Goal: Task Accomplishment & Management: Manage account settings

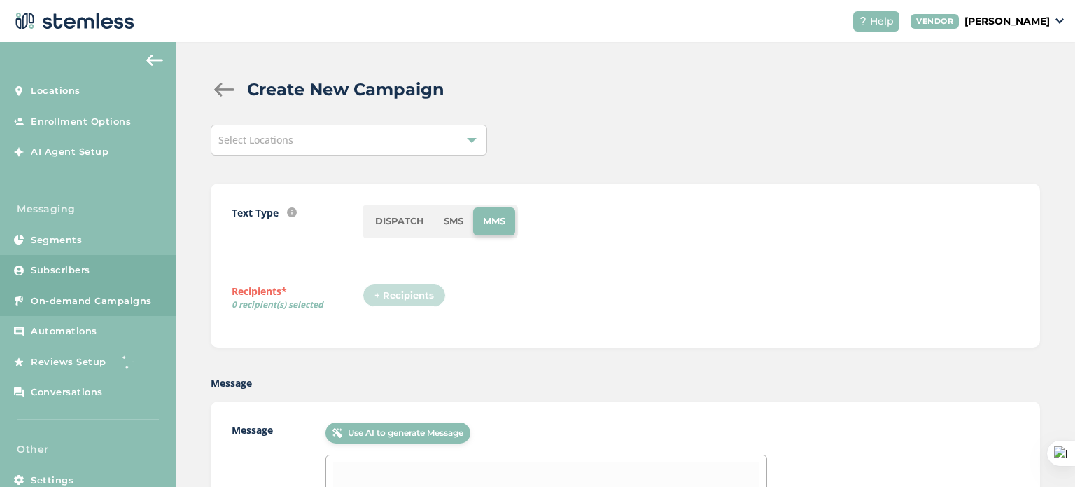
click at [73, 271] on span "Subscribers" at bounding box center [61, 270] width 60 height 14
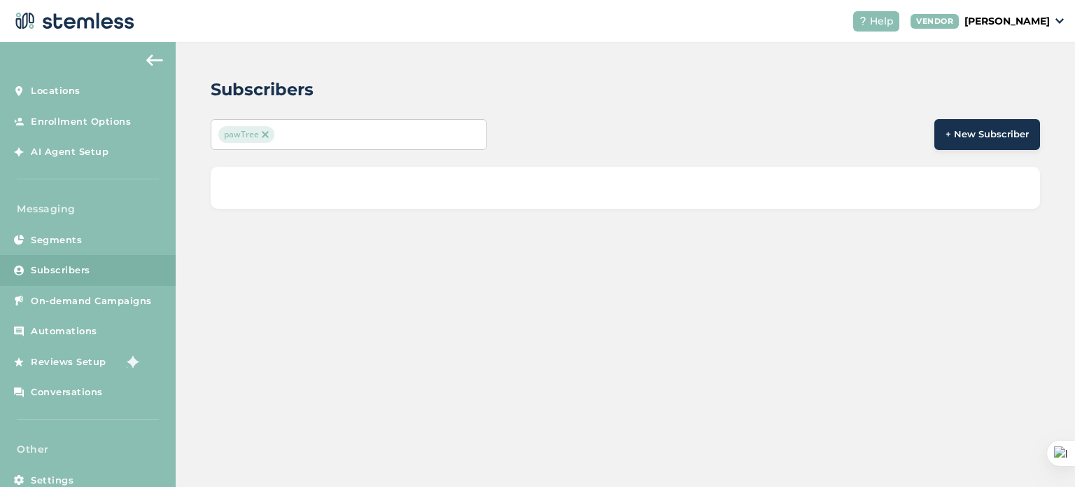
click at [73, 271] on span "Subscribers" at bounding box center [61, 270] width 60 height 14
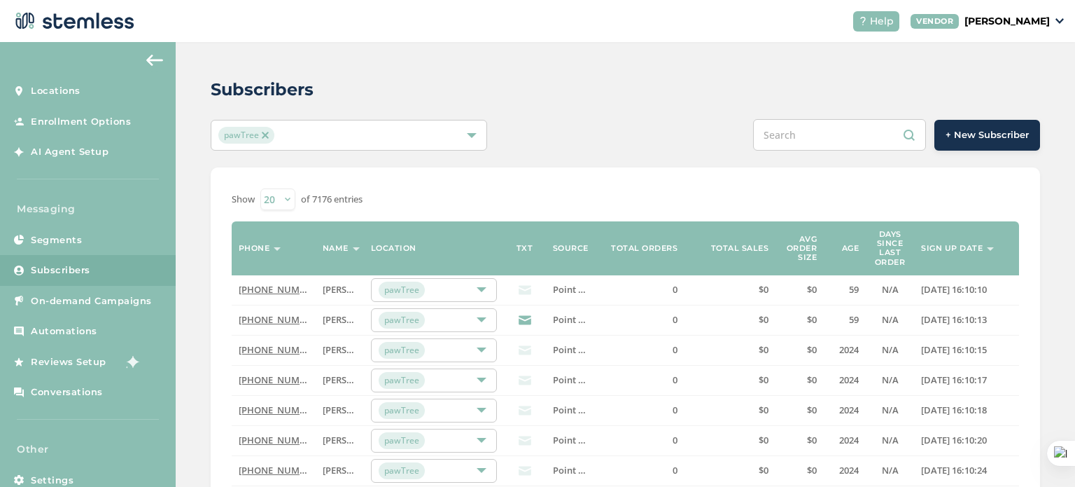
click at [806, 134] on input "text" at bounding box center [839, 135] width 173 height 32
paste input "328-947-3248"
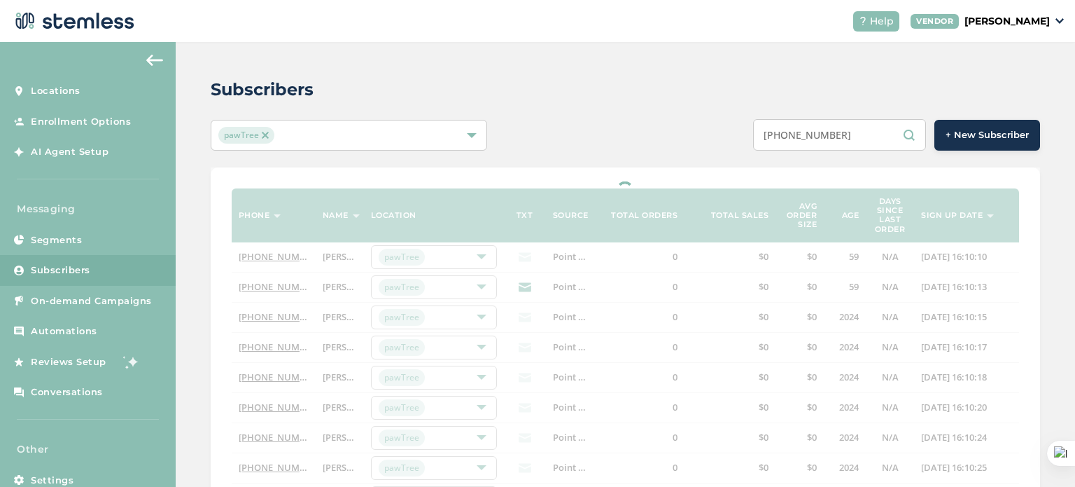
click at [813, 135] on input "328-947-3248" at bounding box center [839, 135] width 173 height 32
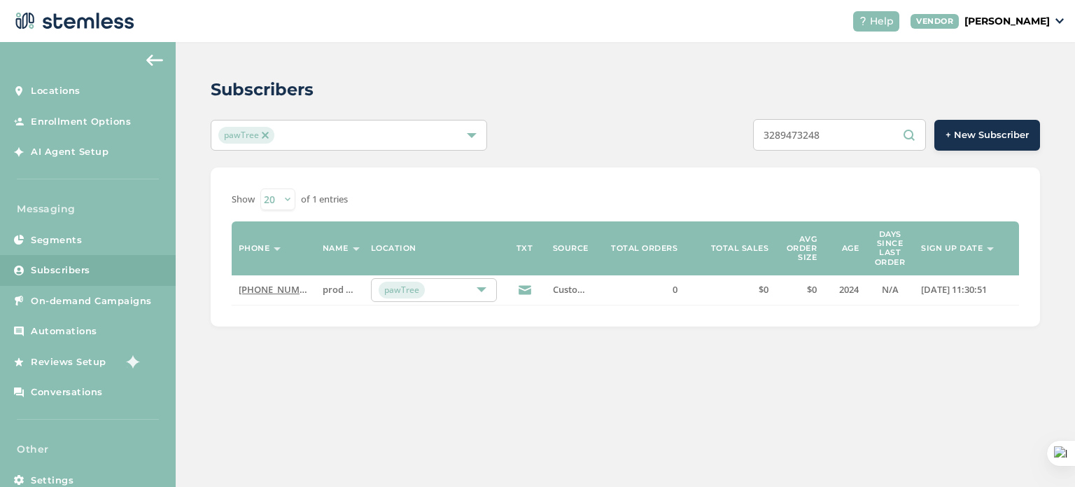
type input "3289473248"
click at [279, 290] on link "[PHONE_NUMBER]" at bounding box center [279, 289] width 81 height 13
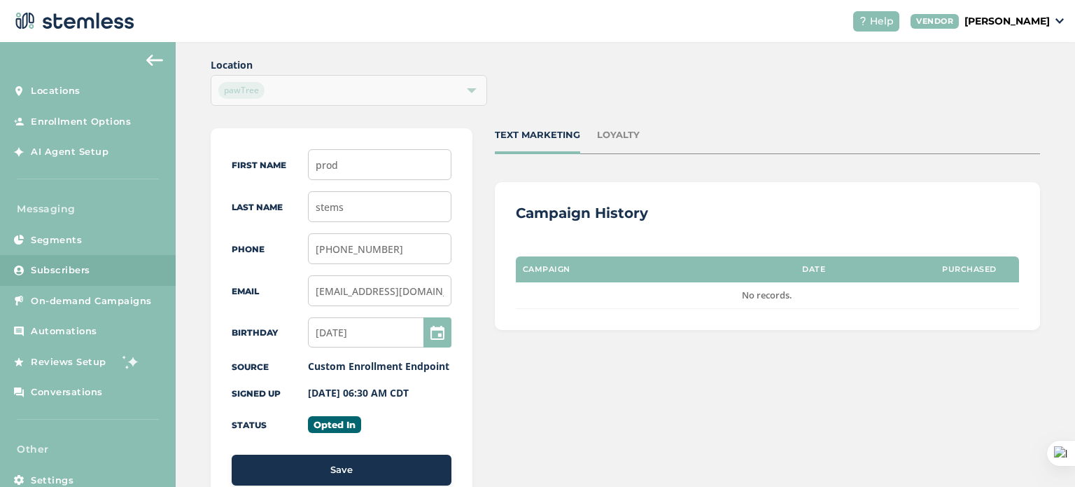
scroll to position [67, 0]
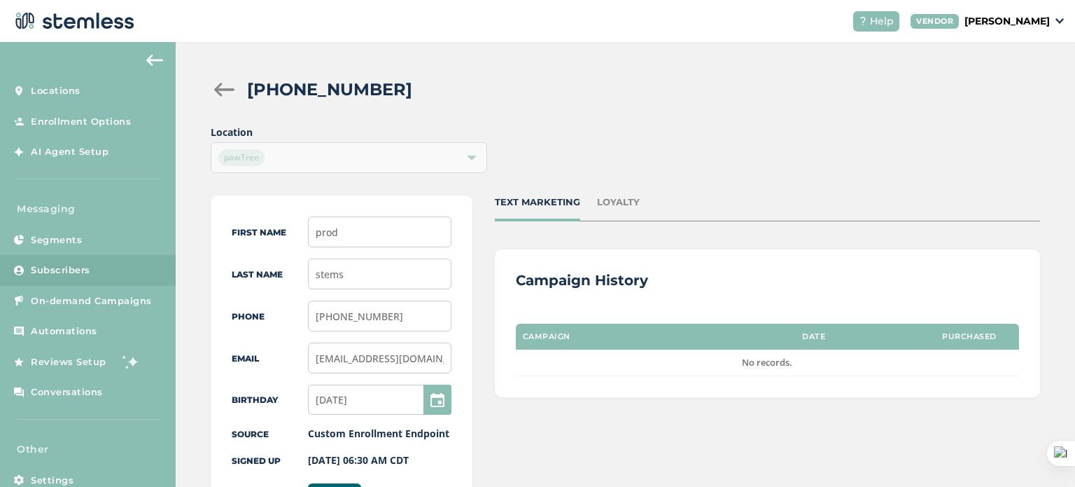
scroll to position [97, 0]
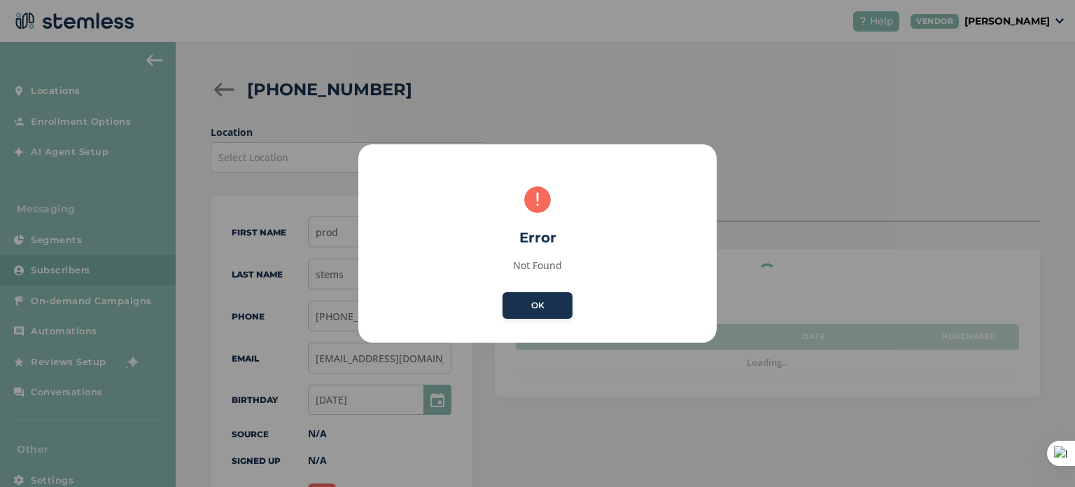
click at [534, 310] on button "OK" at bounding box center [538, 305] width 70 height 27
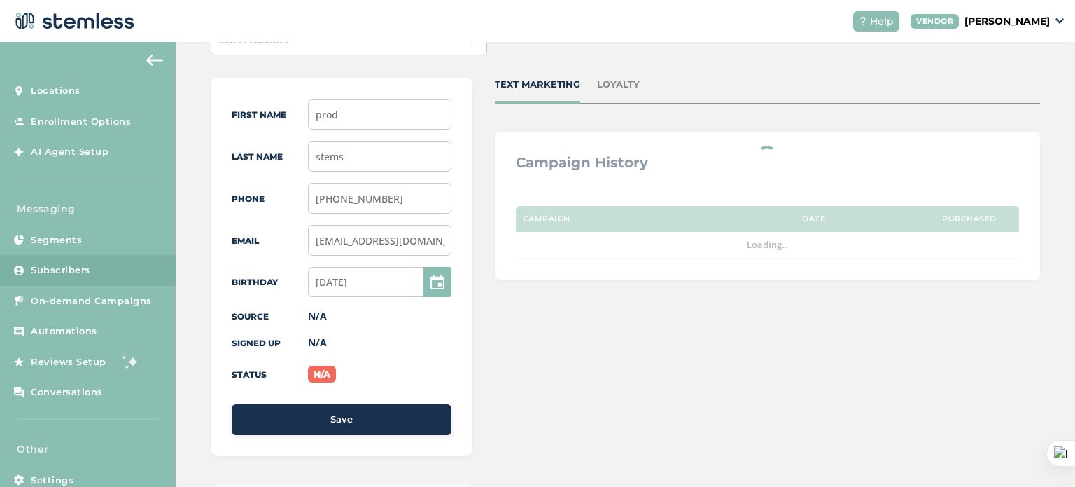
scroll to position [118, 0]
click at [114, 263] on link "Subscribers" at bounding box center [88, 270] width 176 height 31
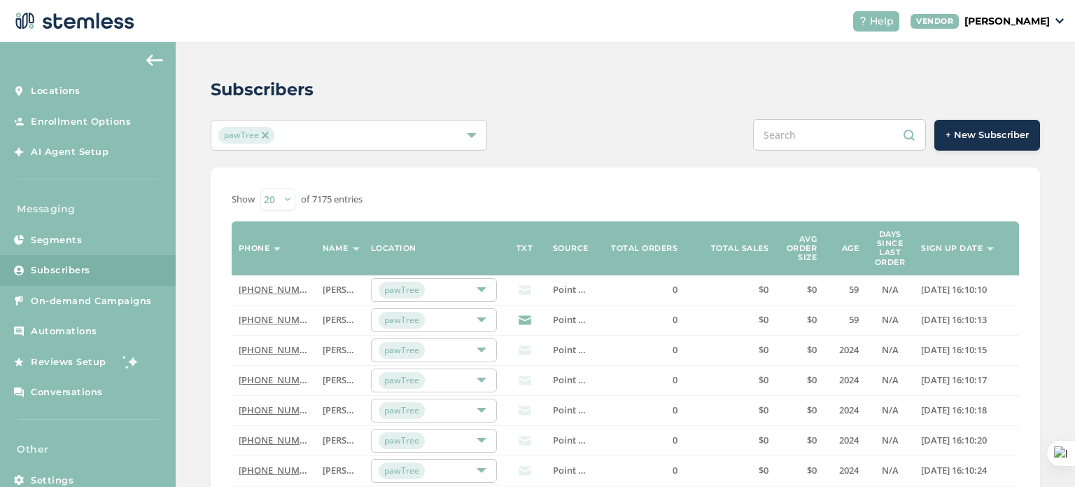
click at [832, 135] on input "text" at bounding box center [839, 135] width 173 height 32
paste input "328-947-3248"
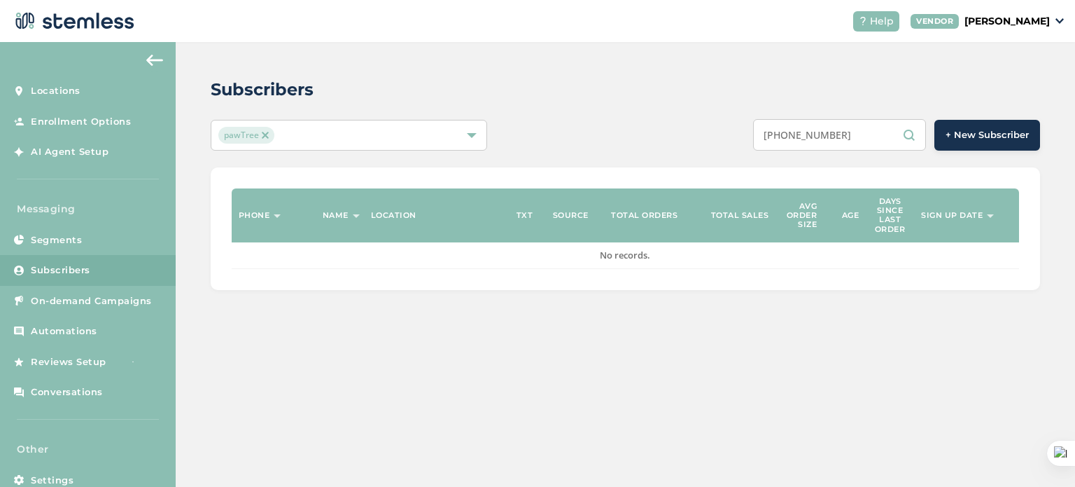
click at [812, 137] on input "328-947-3248" at bounding box center [839, 135] width 173 height 32
click at [818, 134] on input "328-947-3248" at bounding box center [839, 135] width 173 height 32
type input "328-947-3248"
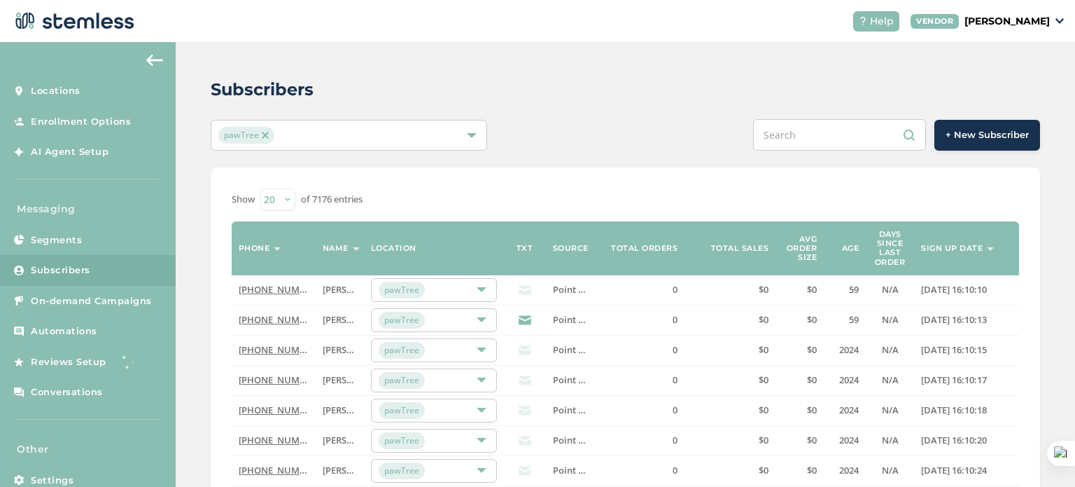
click at [809, 127] on input "text" at bounding box center [839, 135] width 173 height 32
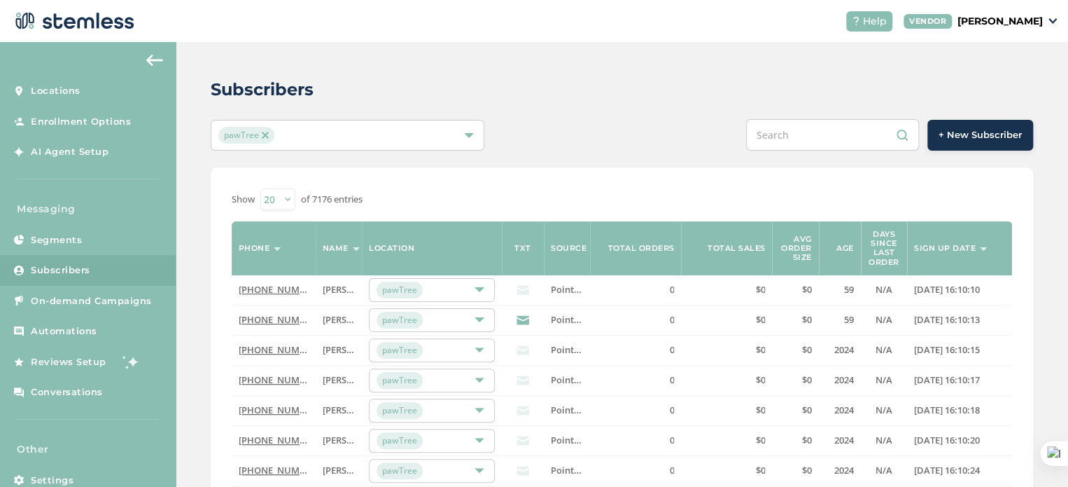
paste input ": 3289473248"
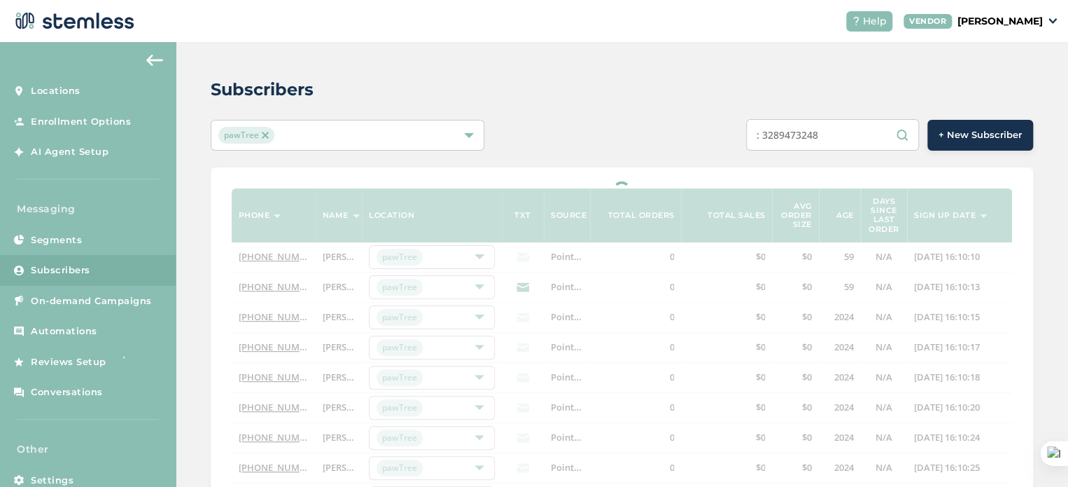
click at [771, 132] on input ": 3289473248" at bounding box center [832, 135] width 173 height 32
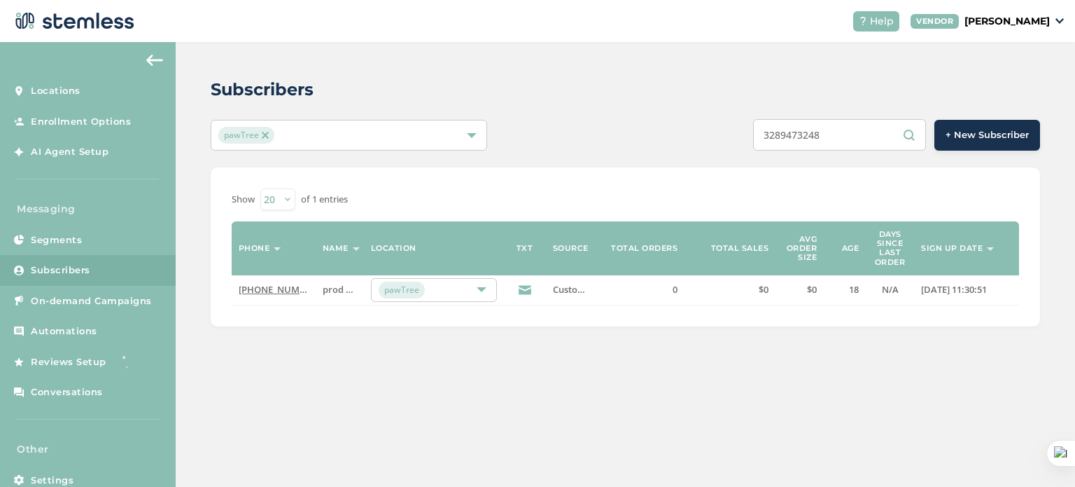
type input "3289473248"
click at [290, 291] on link "[PHONE_NUMBER]" at bounding box center [279, 289] width 81 height 13
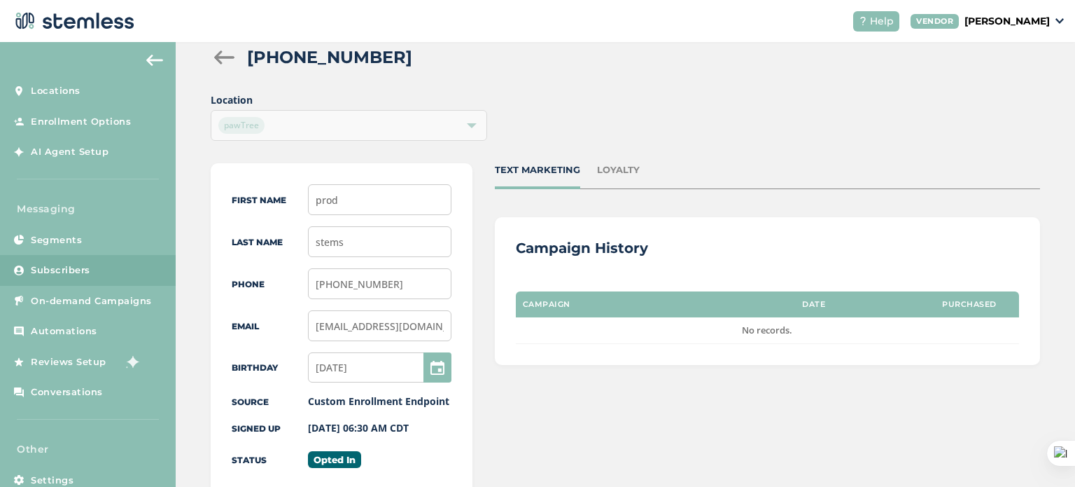
scroll to position [31, 0]
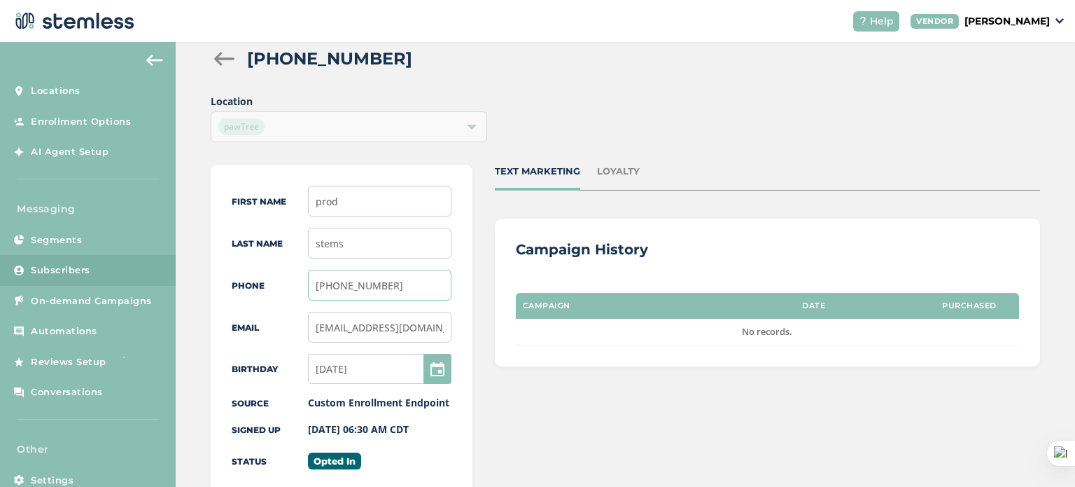
drag, startPoint x: 400, startPoint y: 287, endPoint x: 296, endPoint y: 293, distance: 104.5
click at [296, 293] on div "Phone (328) 947-3248" at bounding box center [342, 285] width 220 height 31
click at [409, 285] on input "[PHONE_NUMBER]" at bounding box center [380, 285] width 144 height 31
drag, startPoint x: 389, startPoint y: 286, endPoint x: 309, endPoint y: 296, distance: 80.4
click at [309, 296] on input "[PHONE_NUMBER]" at bounding box center [380, 285] width 144 height 31
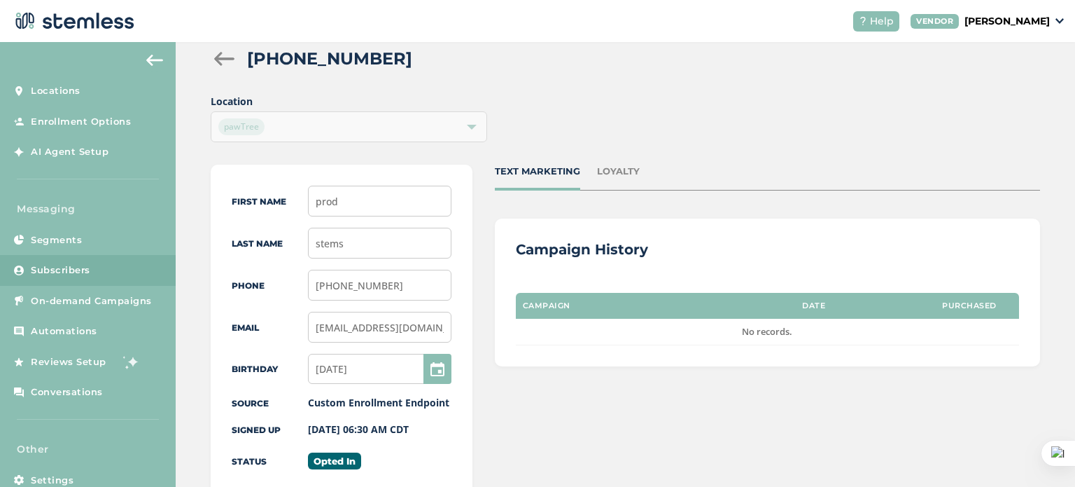
click at [89, 274] on span "Subscribers" at bounding box center [61, 270] width 60 height 14
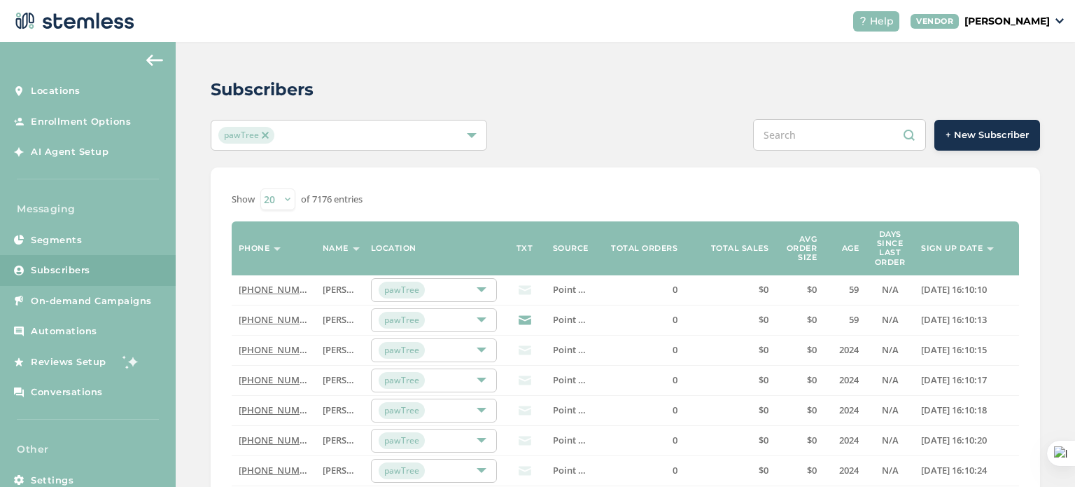
click at [790, 137] on input "text" at bounding box center [839, 135] width 173 height 32
paste input "[PHONE_NUMBER]"
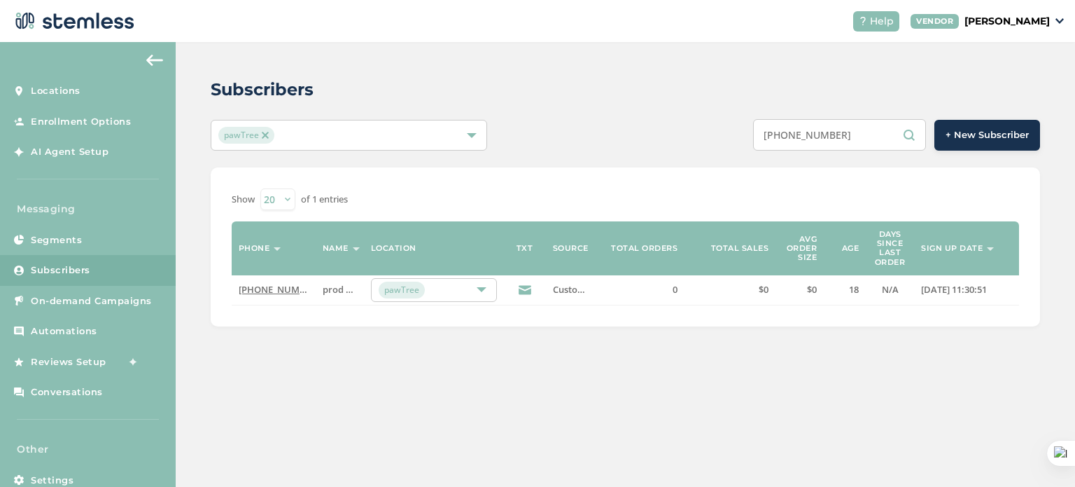
type input "[PHONE_NUMBER]"
click at [280, 288] on link "[PHONE_NUMBER]" at bounding box center [279, 289] width 81 height 13
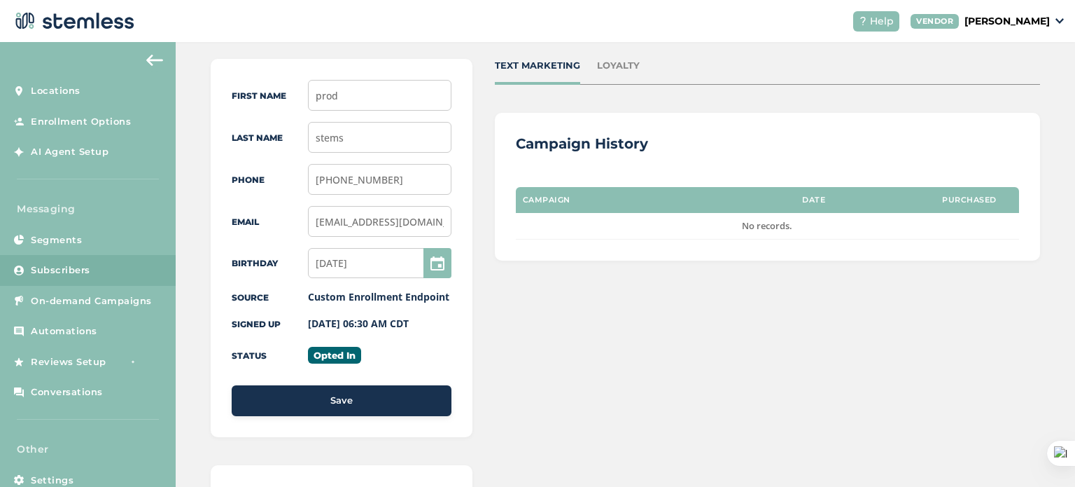
scroll to position [148, 0]
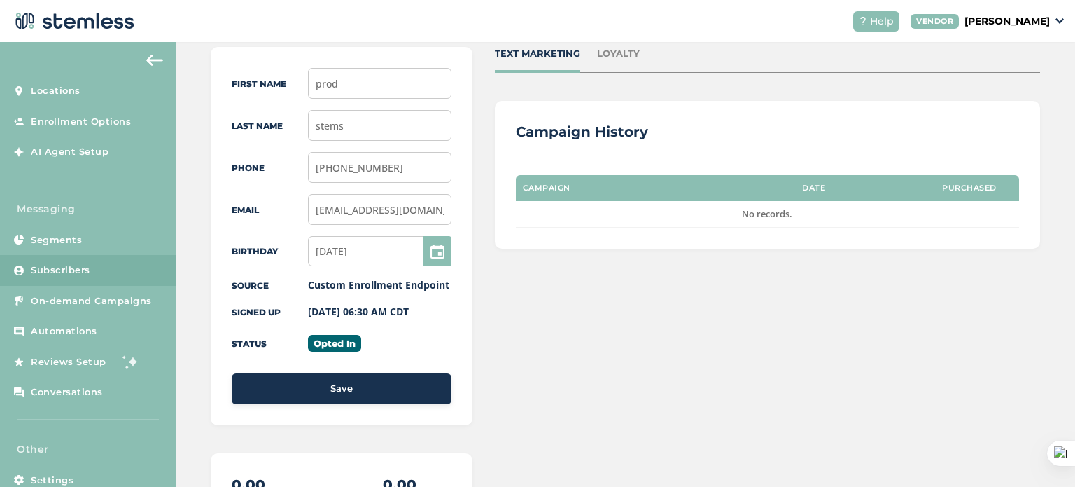
click at [80, 278] on link "Subscribers" at bounding box center [88, 270] width 176 height 31
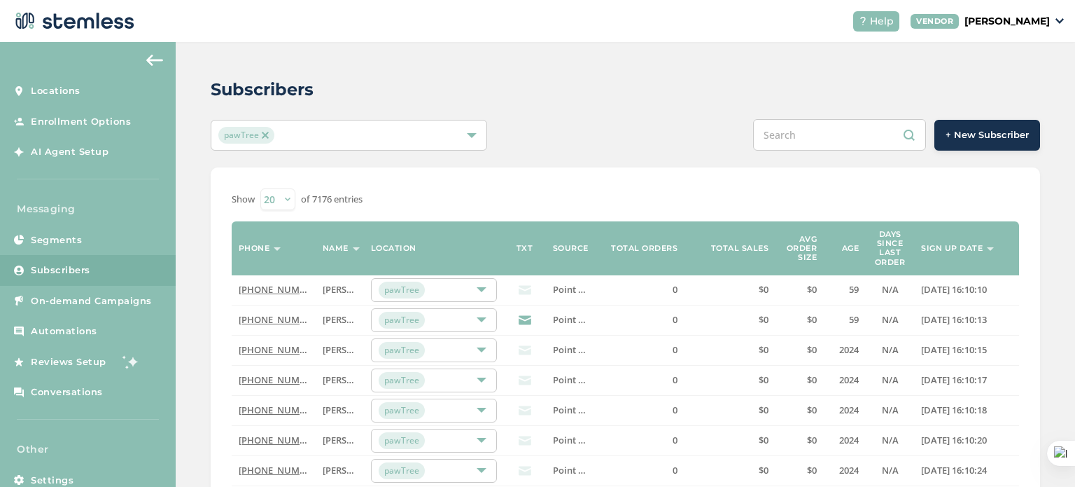
click at [816, 139] on input "text" at bounding box center [839, 135] width 173 height 32
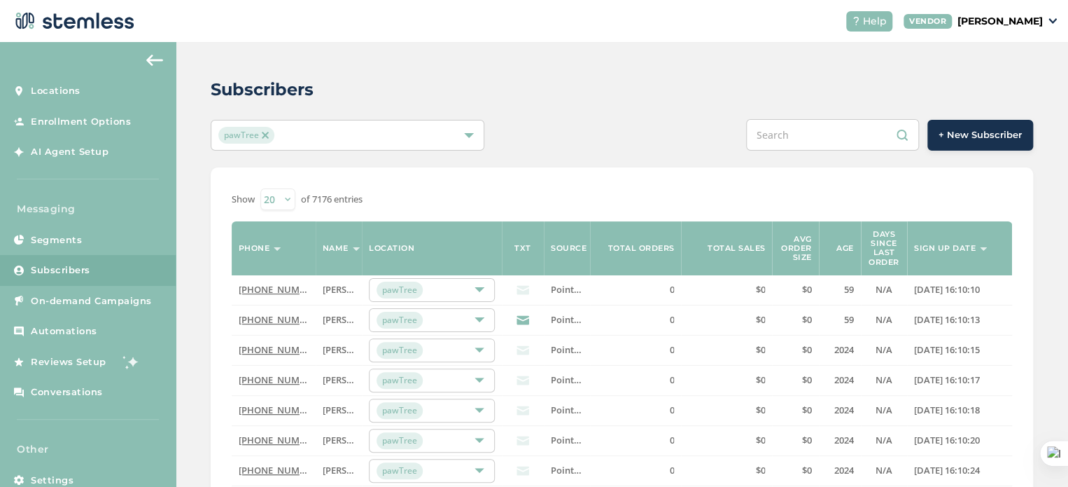
click at [781, 130] on input "text" at bounding box center [832, 135] width 173 height 32
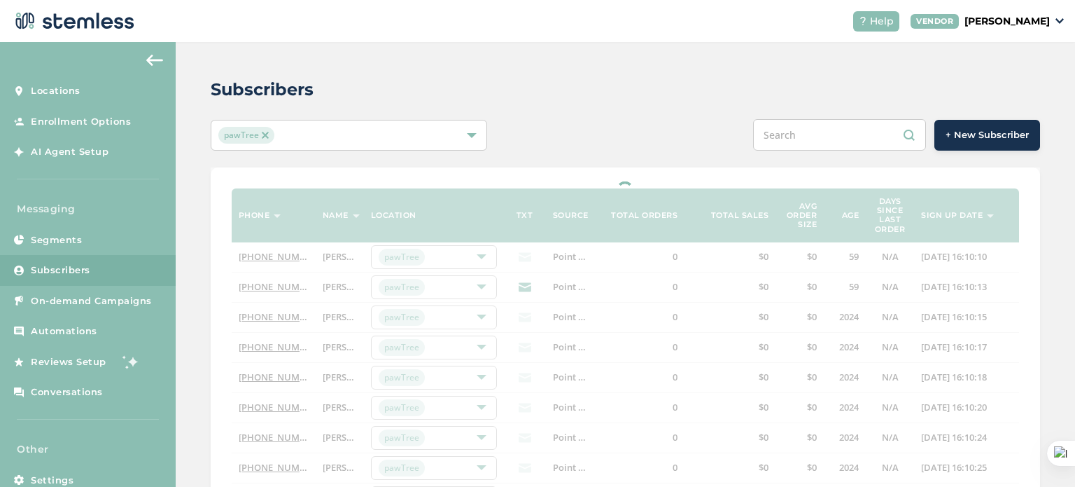
click at [781, 130] on input "text" at bounding box center [839, 135] width 173 height 32
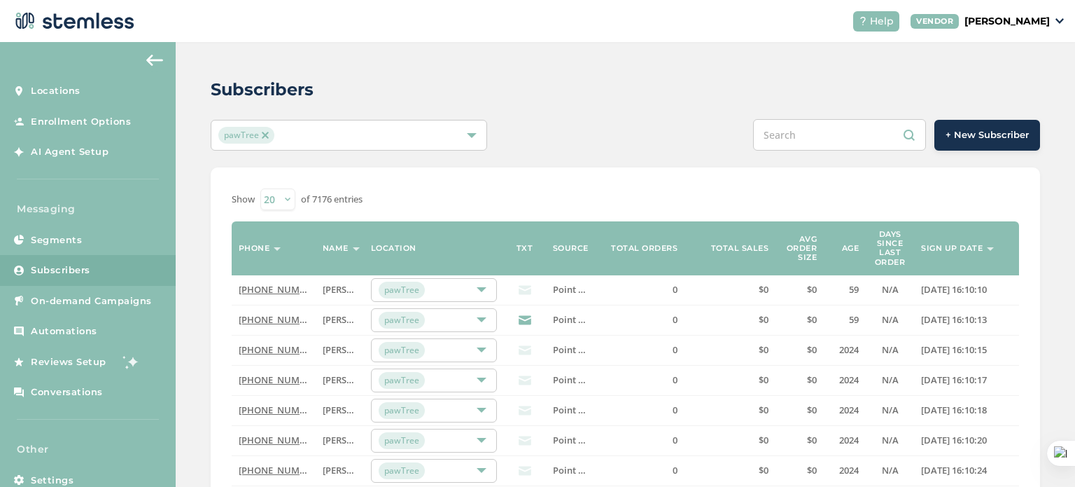
paste input "3289473248"
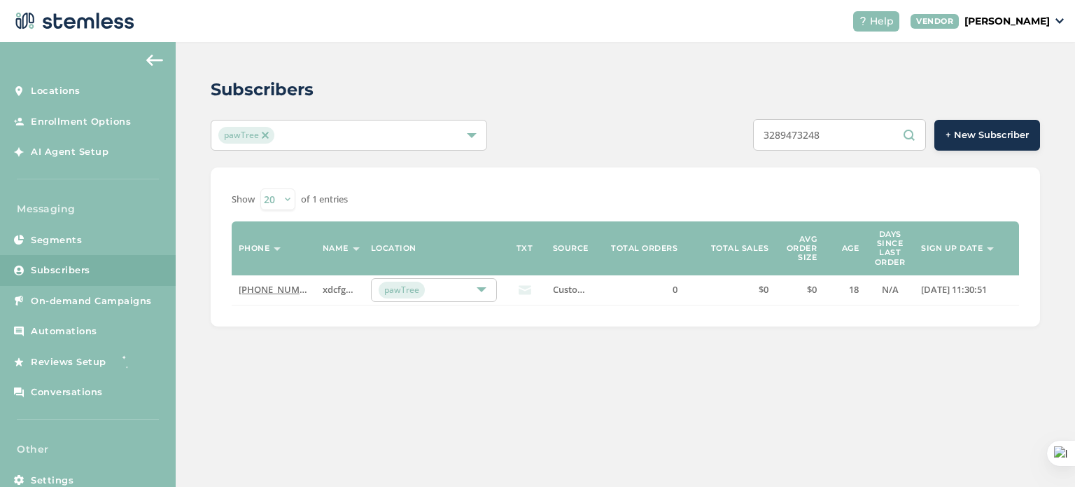
type input "3289473248"
click at [281, 288] on link "[PHONE_NUMBER]" at bounding box center [279, 289] width 81 height 13
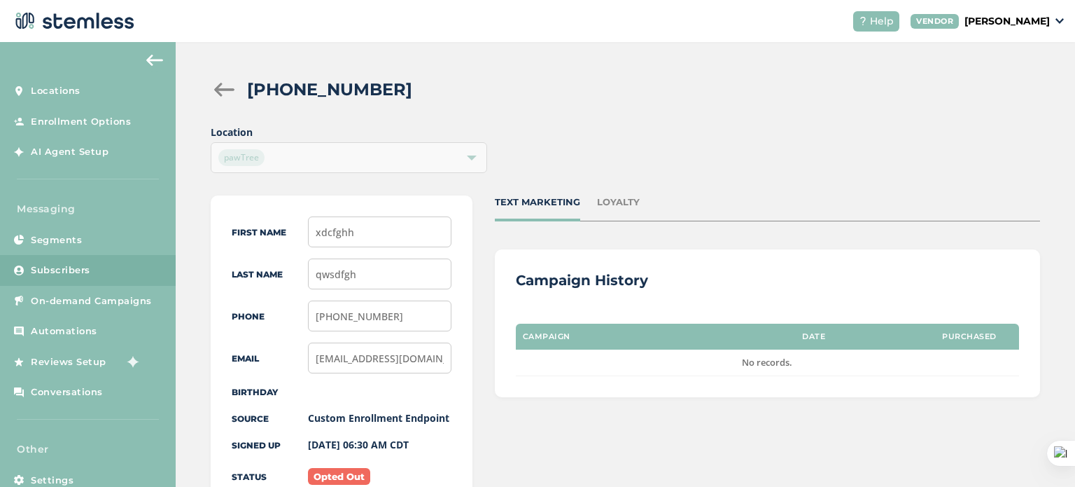
scroll to position [207, 0]
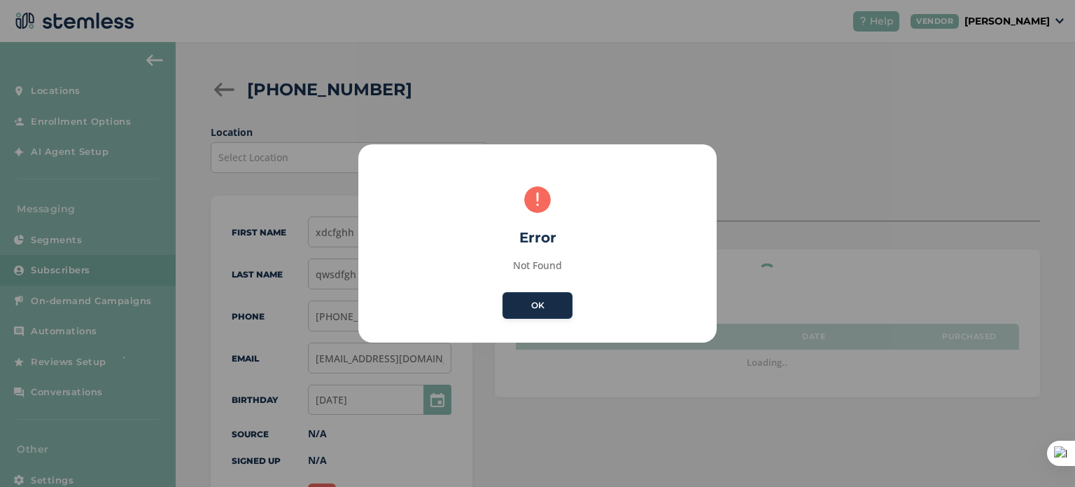
click at [535, 310] on button "OK" at bounding box center [538, 305] width 70 height 27
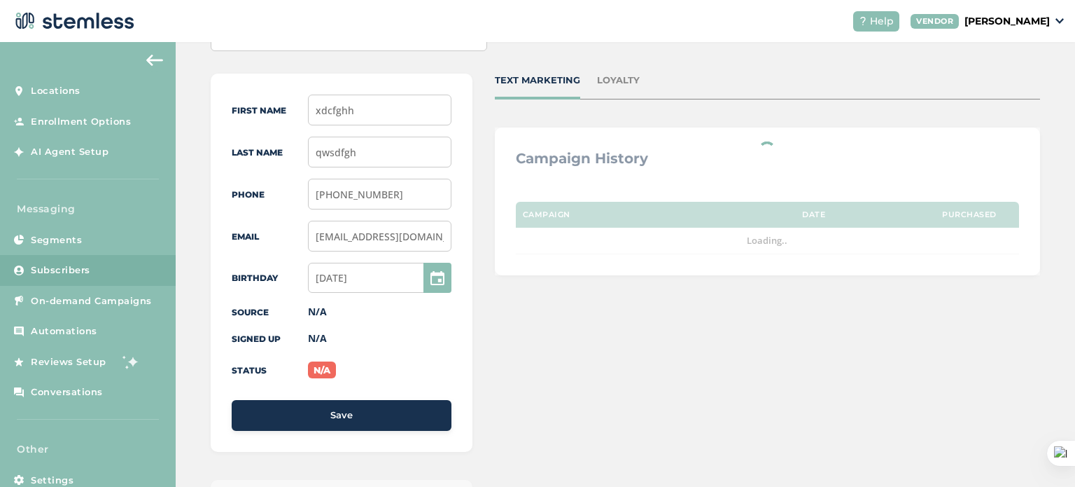
scroll to position [132, 0]
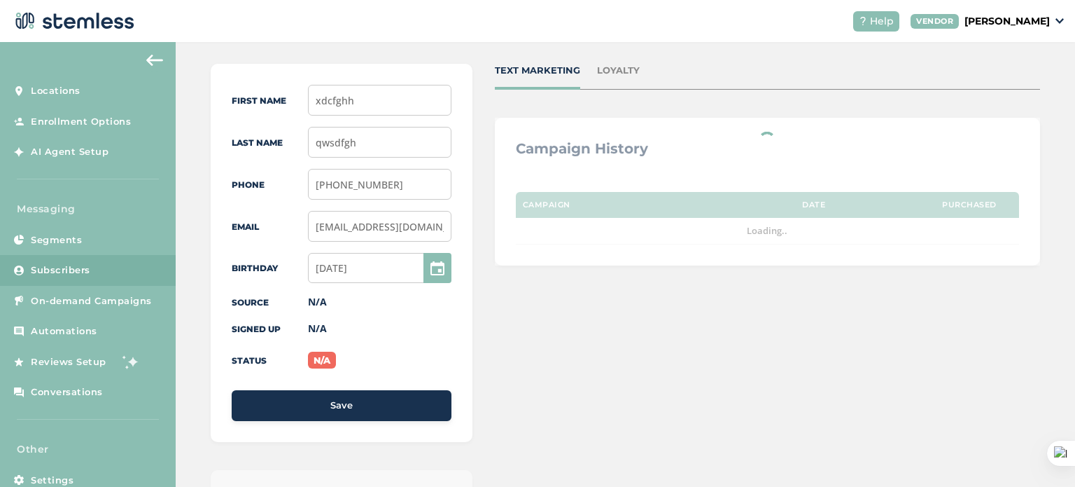
click at [100, 260] on link "Subscribers" at bounding box center [88, 270] width 176 height 31
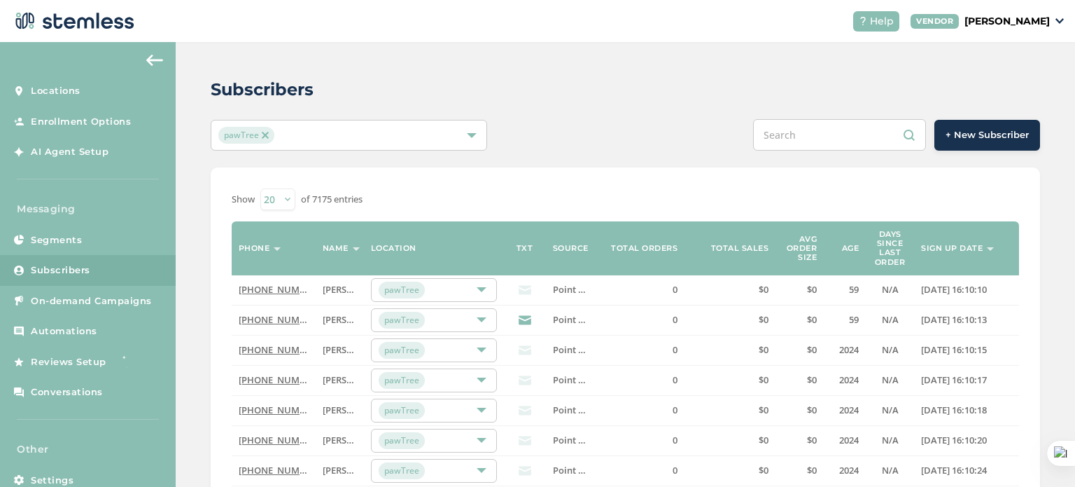
click at [823, 128] on input "text" at bounding box center [839, 135] width 173 height 32
paste input "1484852"
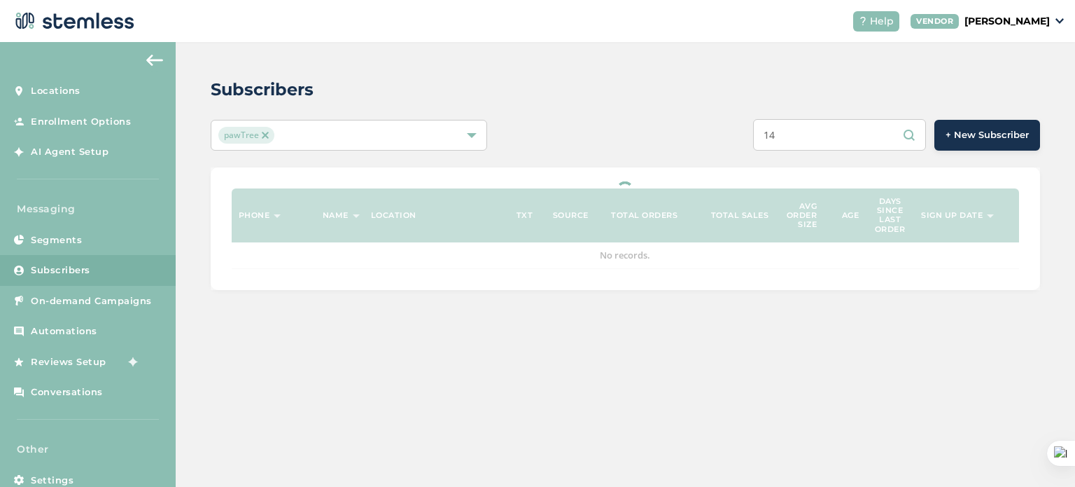
type input "1"
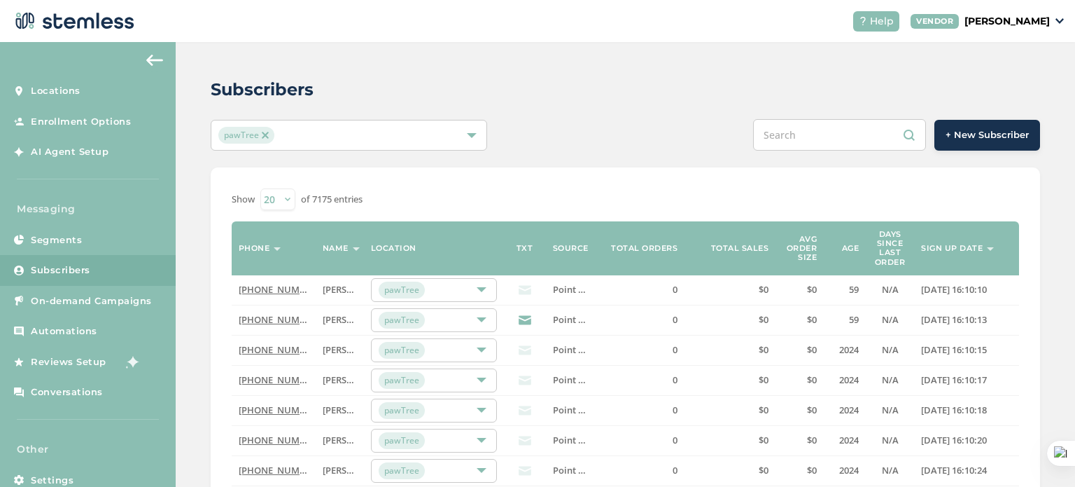
click at [774, 124] on input "text" at bounding box center [839, 135] width 173 height 32
paste input "3289473248"
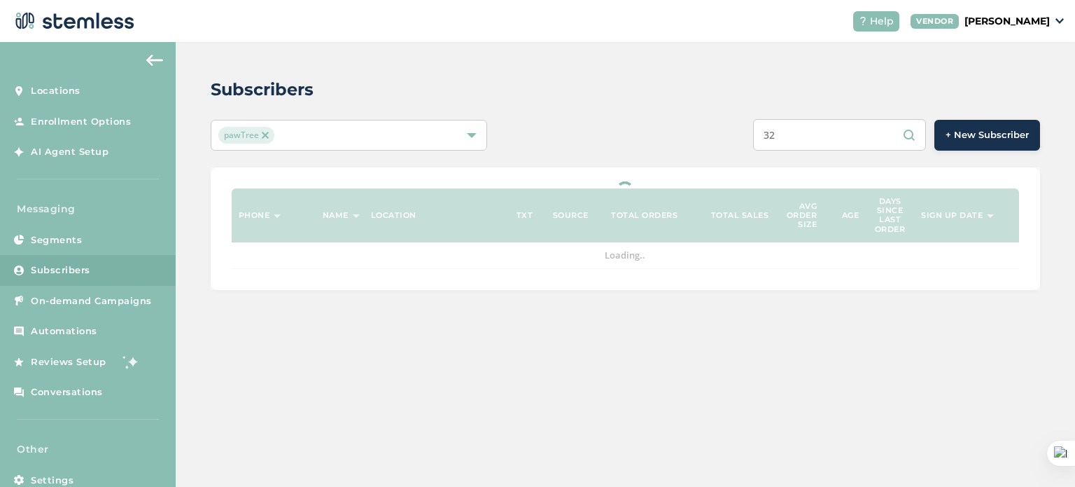
type input "3"
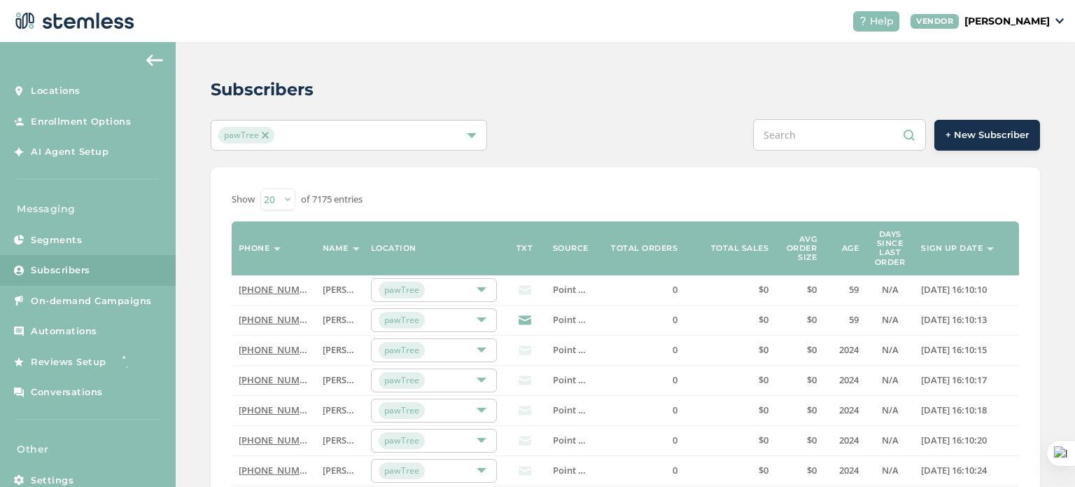
click at [478, 13] on header "Help VENDOR [PERSON_NAME]" at bounding box center [537, 21] width 1075 height 42
